Goal: Information Seeking & Learning: Find specific fact

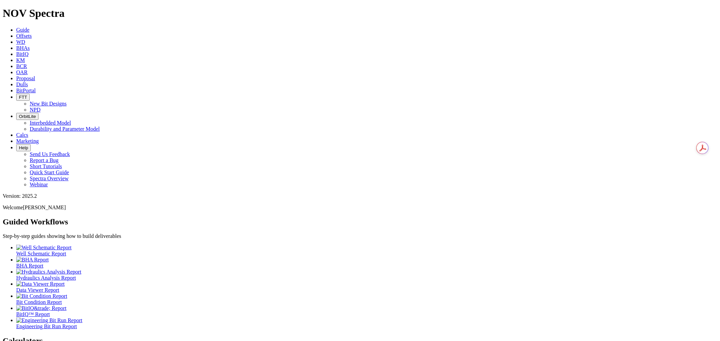
click at [16, 33] on icon at bounding box center [16, 36] width 0 height 6
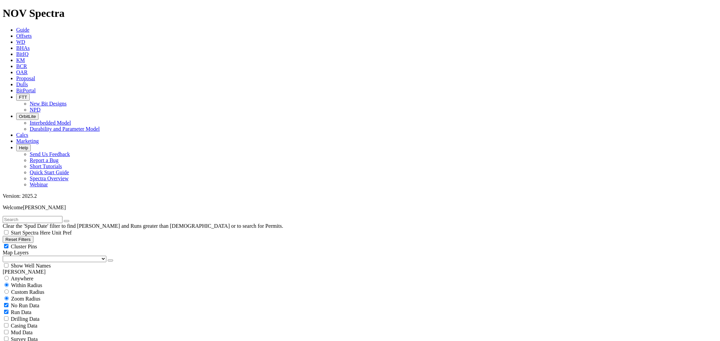
click at [33, 275] on div "Anywhere" at bounding box center [360, 278] width 714 height 7
radio input "true"
radio input "false"
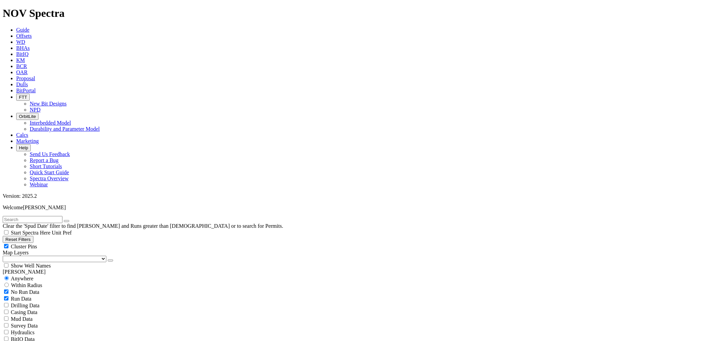
drag, startPoint x: 61, startPoint y: 233, endPoint x: 57, endPoint y: 231, distance: 4.4
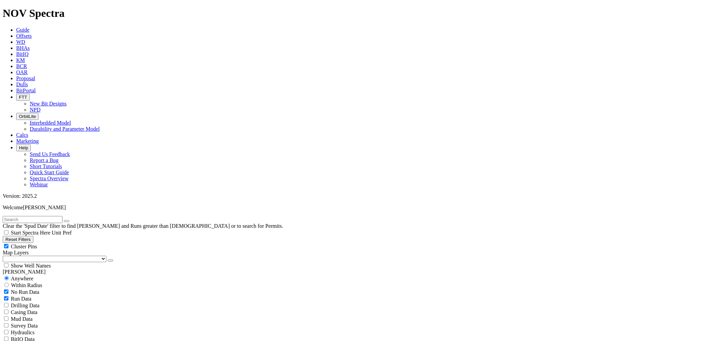
type input "12/1/24"
radio input "false"
radio input "true"
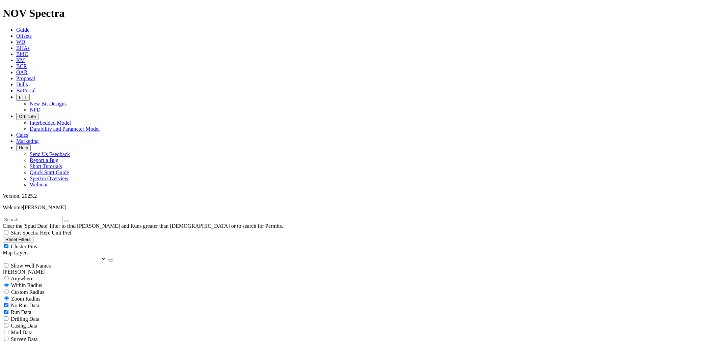
scroll to position [150, 0]
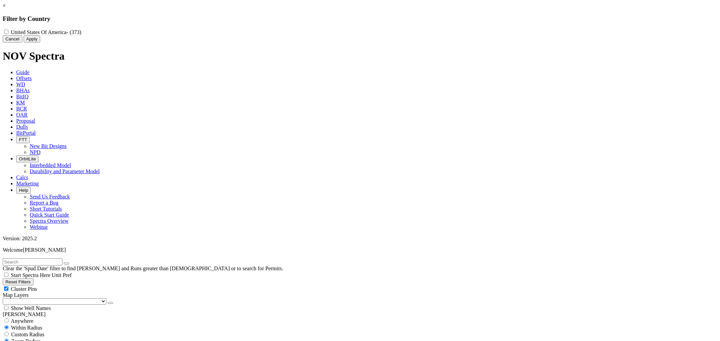
drag, startPoint x: 406, startPoint y: 17, endPoint x: 329, endPoint y: 52, distance: 84.4
click at [6, 8] on link "×" at bounding box center [4, 6] width 3 height 6
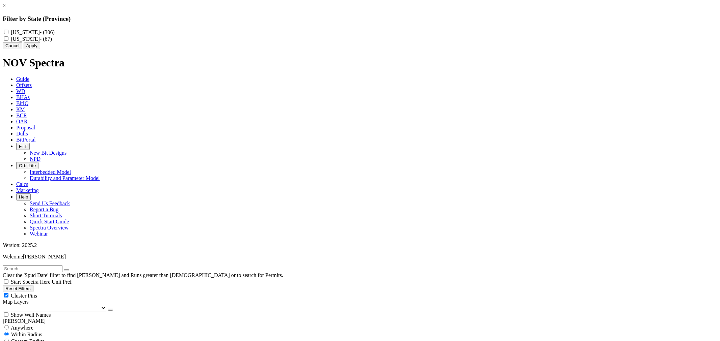
click at [52, 42] on label "Texas - (67)" at bounding box center [31, 39] width 41 height 6
click at [8, 41] on input "Texas - (67)" at bounding box center [6, 38] width 4 height 4
checkbox input "true"
click at [55, 35] on label "New Mexico - (306)" at bounding box center [33, 32] width 44 height 6
click at [8, 34] on Mexico "New Mexico - (306)" at bounding box center [6, 32] width 4 height 4
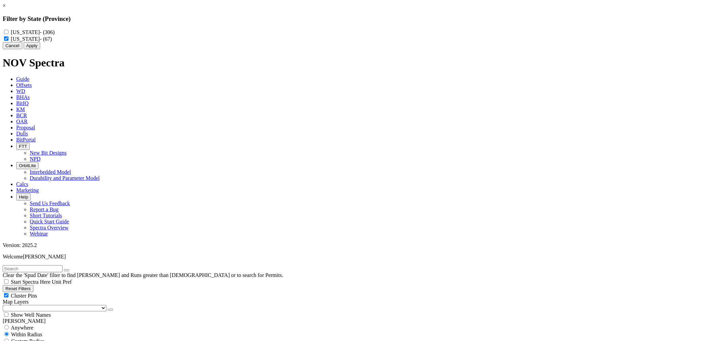
checkbox Mexico "true"
drag, startPoint x: 397, startPoint y: 59, endPoint x: 305, endPoint y: 116, distance: 108.0
click at [40, 49] on button "Apply" at bounding box center [32, 45] width 17 height 7
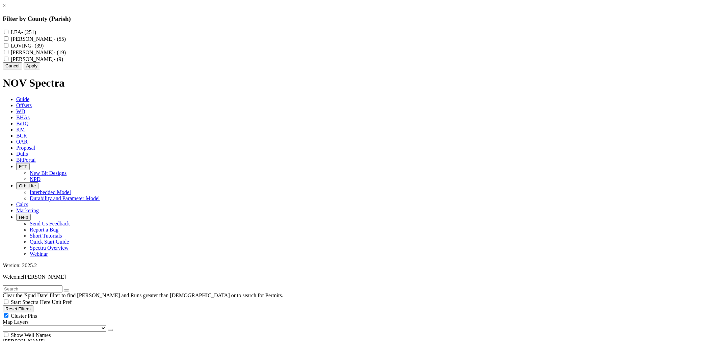
drag, startPoint x: 314, startPoint y: 32, endPoint x: 312, endPoint y: 45, distance: 13.0
click at [314, 33] on div "LEA - (251) EDDY - (55) LOVING - (39) REEVES - (19) DAWSON - (9)" at bounding box center [360, 46] width 714 height 34
click at [66, 42] on label "EDDY - (55)" at bounding box center [38, 39] width 55 height 6
click at [8, 41] on input "EDDY - (55)" at bounding box center [6, 38] width 4 height 4
checkbox input "true"
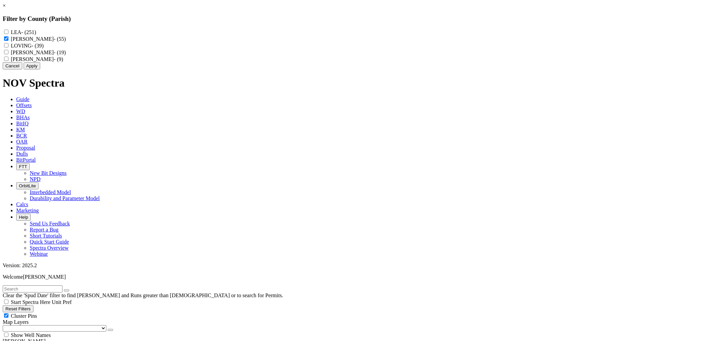
click at [36, 30] on label "LEA - (251)" at bounding box center [23, 32] width 25 height 6
drag, startPoint x: 318, startPoint y: 31, endPoint x: 332, endPoint y: 48, distance: 22.1
click at [8, 31] on input "LEA - (251)" at bounding box center [6, 32] width 4 height 4
checkbox input "true"
click at [40, 69] on button "Apply" at bounding box center [32, 65] width 17 height 7
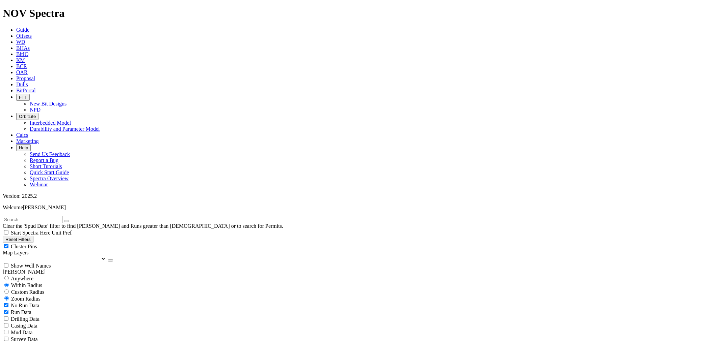
drag, startPoint x: 58, startPoint y: 280, endPoint x: 49, endPoint y: 280, distance: 8.8
select select "7.875"
checkbox input "false"
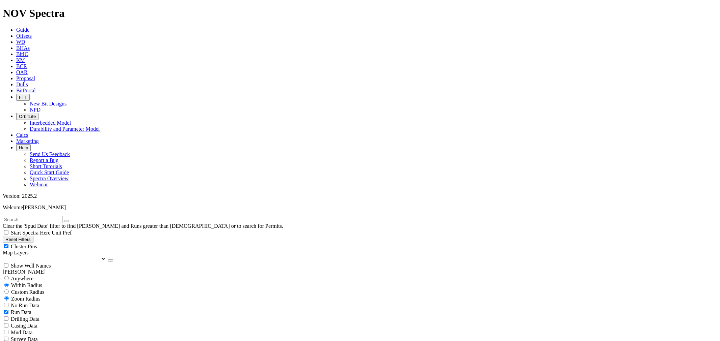
select select "? number:7.875 ?"
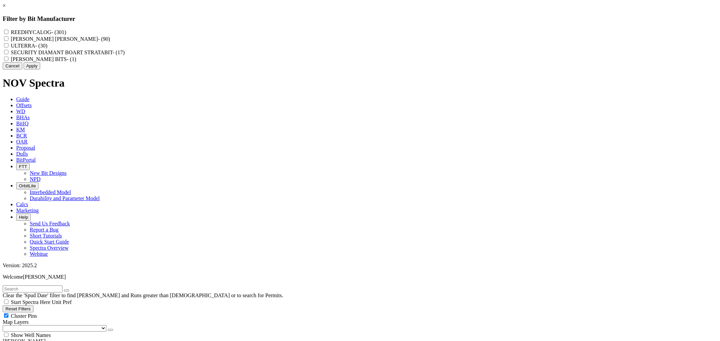
click at [66, 30] on label "REEDHYCALOG - (301)" at bounding box center [38, 32] width 55 height 6
click at [8, 30] on input "REEDHYCALOG - (301)" at bounding box center [6, 32] width 4 height 4
checkbox input "true"
click at [40, 69] on button "Apply" at bounding box center [32, 65] width 17 height 7
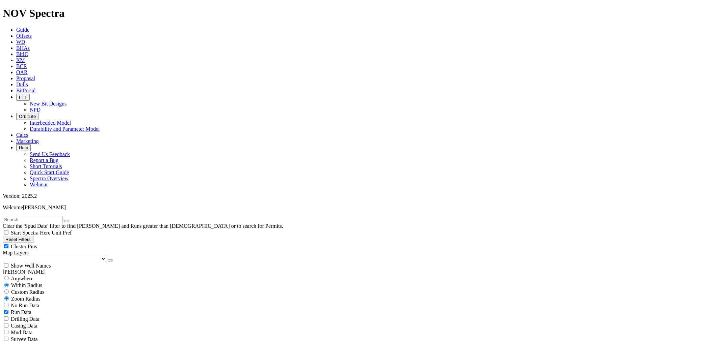
scroll to position [341, 0]
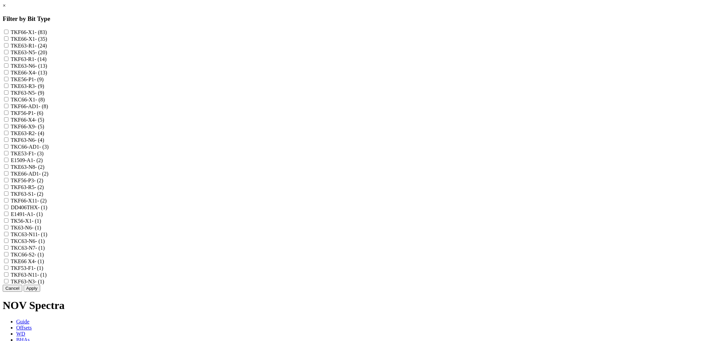
click at [8, 32] on input "TKF66-X1 - (83)" at bounding box center [6, 32] width 4 height 4
checkbox input "true"
click at [8, 48] on input "TKE63-R1 - (24)" at bounding box center [6, 45] width 4 height 4
checkbox input "true"
click at [8, 61] on input "TKF63-R1 - (14)" at bounding box center [6, 59] width 4 height 4
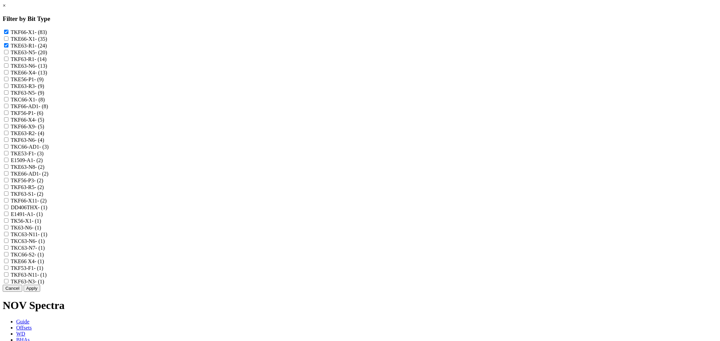
checkbox input "true"
click at [8, 48] on input "TKE63-R1 - (24)" at bounding box center [6, 45] width 4 height 4
checkbox input "false"
click at [8, 142] on input "TKF63-N6 - (4)" at bounding box center [6, 140] width 4 height 4
checkbox input "true"
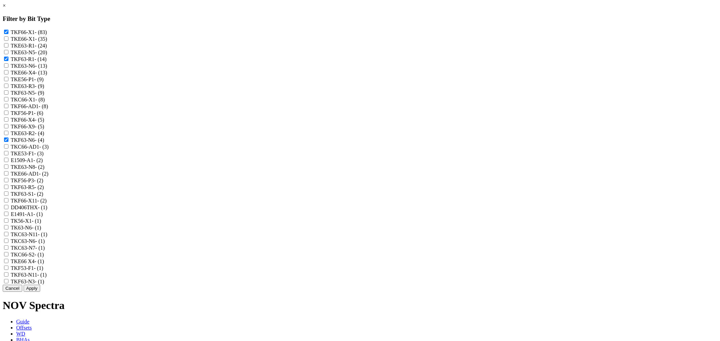
scroll to position [74, 0]
click at [40, 292] on button "Apply" at bounding box center [32, 288] width 17 height 7
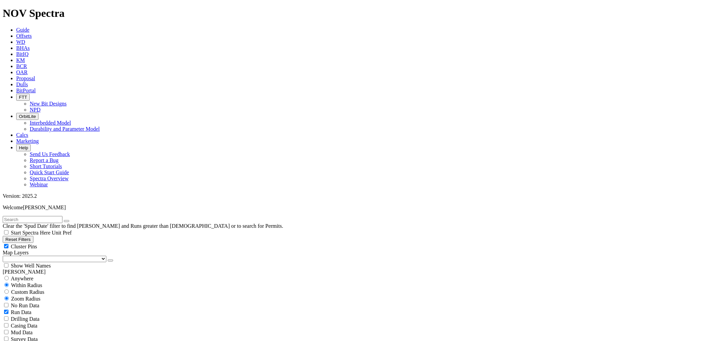
scroll to position [191, 0]
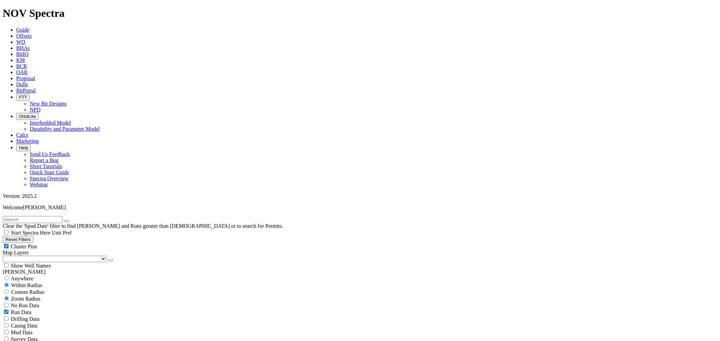
checkbox input "true"
click at [38, 256] on select "US Counties Alberta, CA Townships British Columbia, CA Townships British Columb…" at bounding box center [55, 259] width 104 height 6
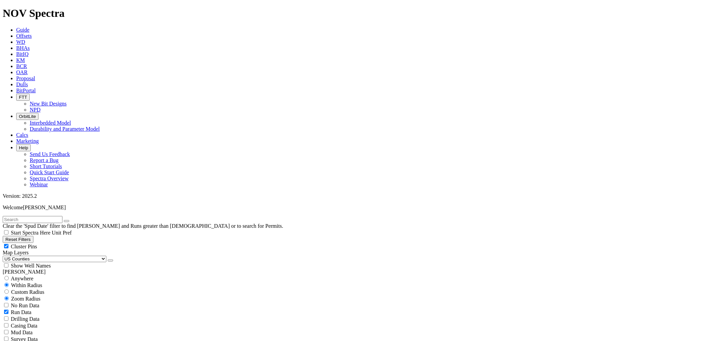
click at [5, 256] on select "US Counties Alberta, CA Townships British Columbia, CA Townships British Columb…" at bounding box center [55, 259] width 104 height 6
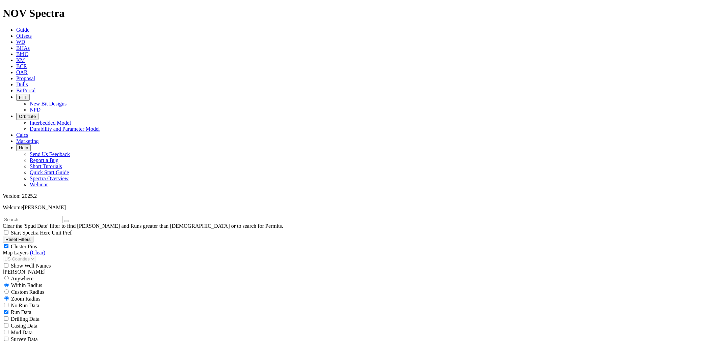
select select
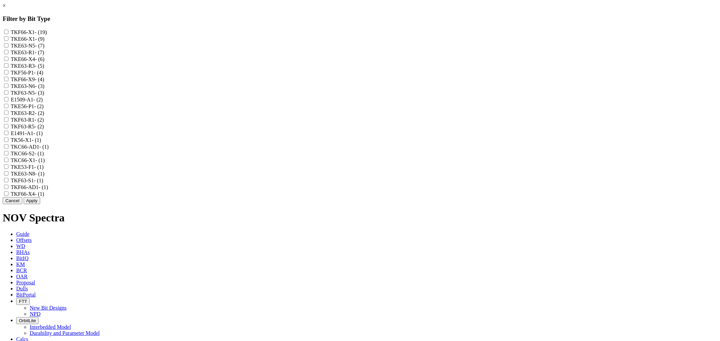
click at [44, 123] on label "TKF63-R1 - (2)" at bounding box center [27, 120] width 33 height 6
click at [8, 122] on input "TKF63-R1 - (2)" at bounding box center [6, 119] width 4 height 4
checkbox input "true"
click at [319, 116] on div "TKE63-R2 - (2)" at bounding box center [360, 113] width 714 height 7
click at [8, 54] on input "TKE63-R1 - (7)" at bounding box center [6, 52] width 4 height 4
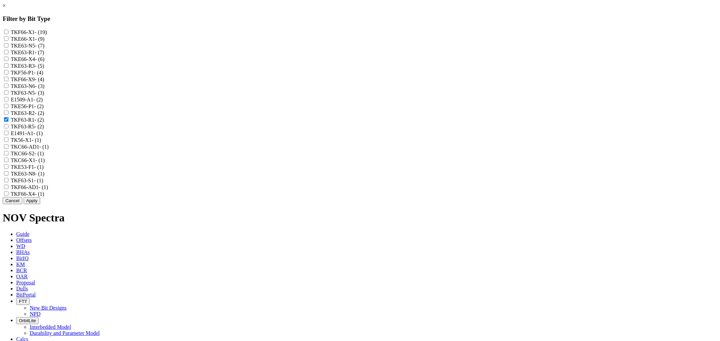
checkbox input "true"
click at [8, 68] on input "TKE63-R3 - (5)" at bounding box center [6, 65] width 4 height 4
checkbox input "false"
click at [40, 204] on button "Apply" at bounding box center [32, 200] width 17 height 7
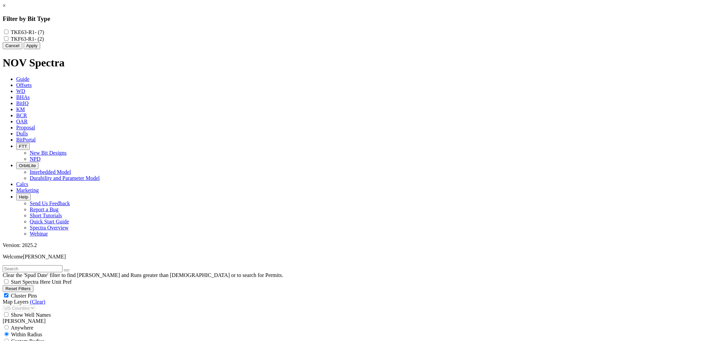
scroll to position [4322, 0]
click at [40, 49] on button "Apply" at bounding box center [32, 45] width 17 height 7
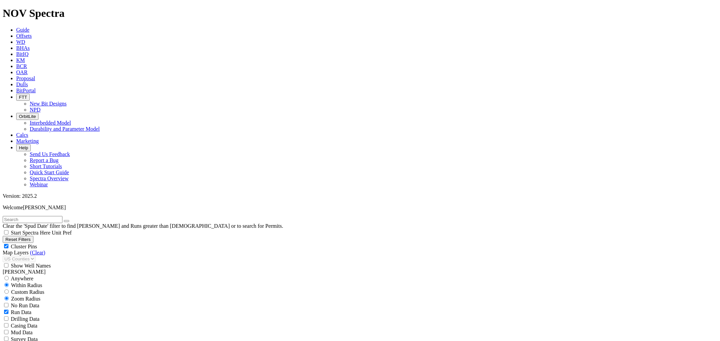
select select
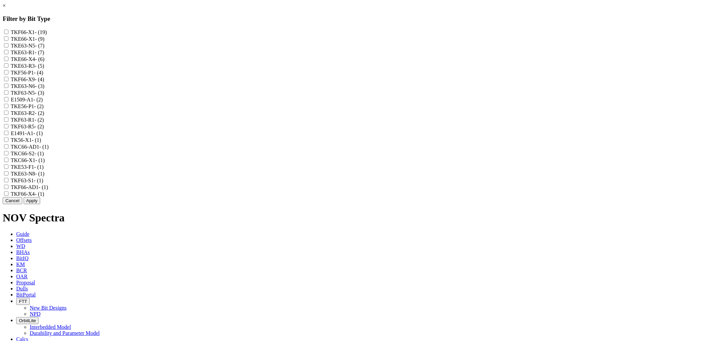
click at [8, 88] on input "TKE63-N6 - (3)" at bounding box center [6, 86] width 4 height 4
checkbox input "true"
click at [40, 204] on button "Apply" at bounding box center [32, 200] width 17 height 7
